Goal: Browse casually

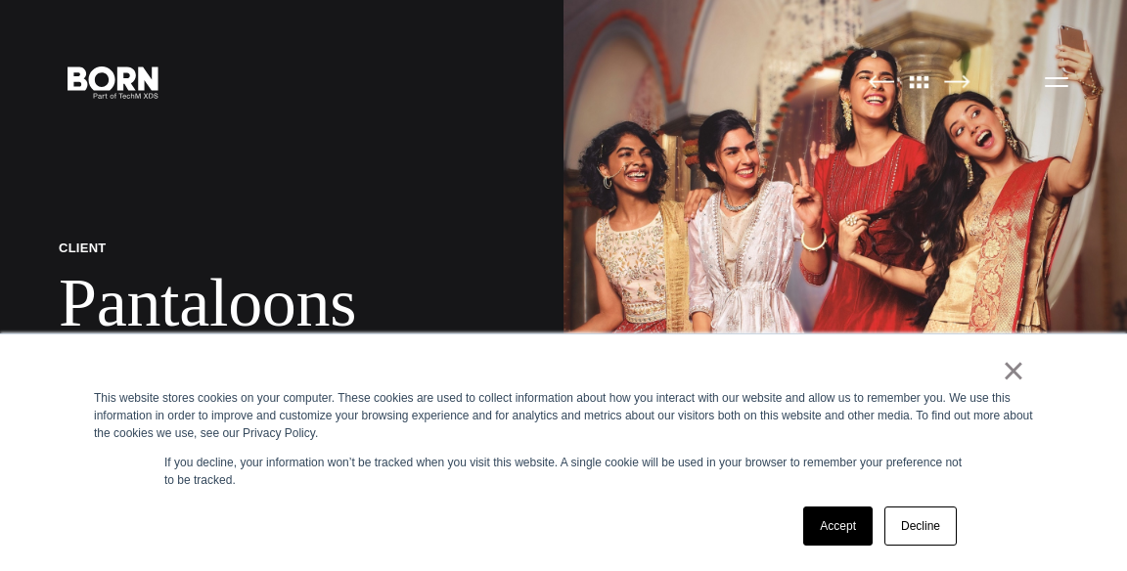
click at [884, 409] on div "This website stores cookies on your computer. These cookies are used to collect…" at bounding box center [563, 415] width 939 height 53
click at [1013, 379] on link "×" at bounding box center [1012, 371] width 23 height 18
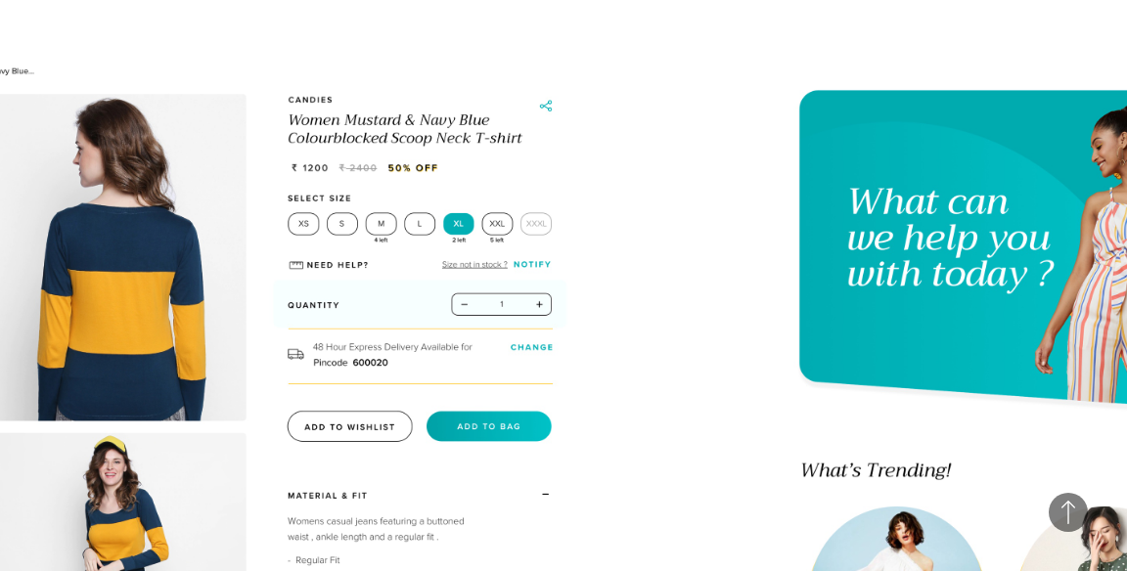
scroll to position [5548, 0]
click at [504, 322] on img at bounding box center [141, 374] width 1009 height 631
